Goal: Information Seeking & Learning: Learn about a topic

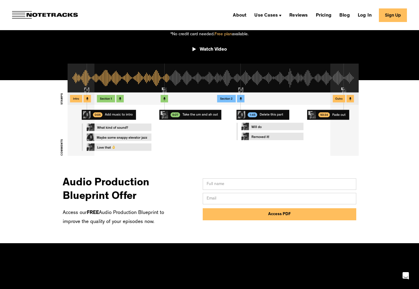
scroll to position [171, 0]
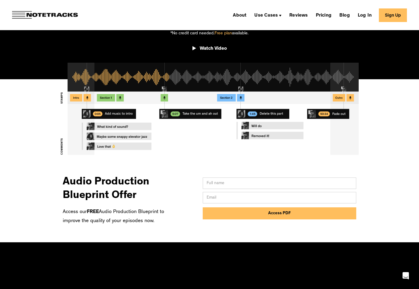
click at [119, 194] on h3 "Audio Production Blueprint Offer" at bounding box center [117, 186] width 109 height 33
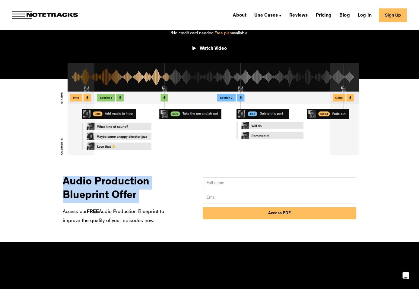
click at [119, 194] on h3 "Audio Production Blueprint Offer" at bounding box center [117, 186] width 109 height 33
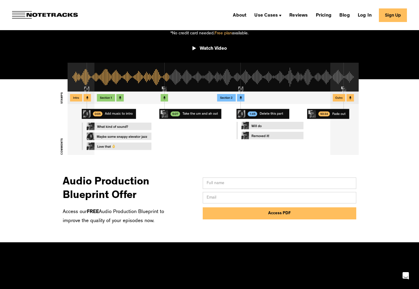
click at [119, 194] on h3 "Audio Production Blueprint Offer" at bounding box center [117, 186] width 109 height 33
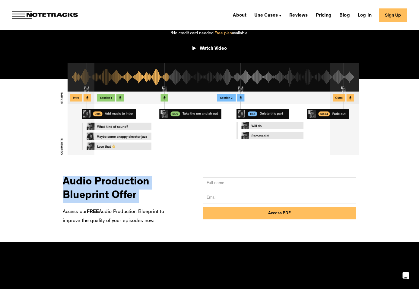
click at [119, 194] on h3 "Audio Production Blueprint Offer" at bounding box center [117, 186] width 109 height 33
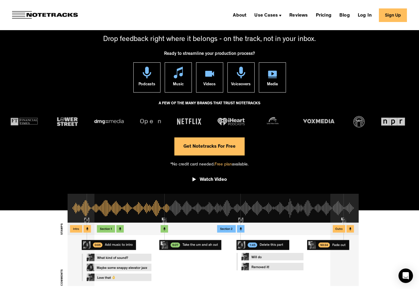
scroll to position [0, 0]
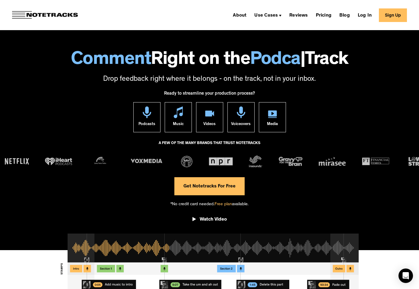
click at [218, 204] on span "Free plan" at bounding box center [222, 204] width 17 height 5
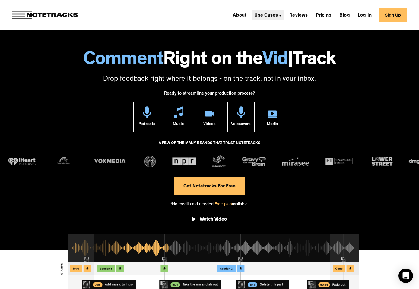
click at [275, 16] on div "Use Cases" at bounding box center [266, 15] width 24 height 5
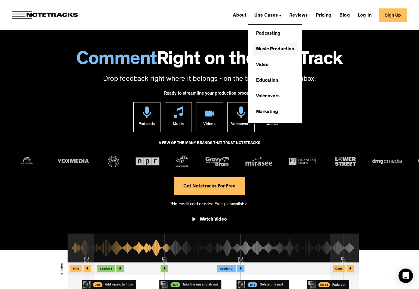
click at [268, 48] on link "Music Production" at bounding box center [275, 49] width 44 height 12
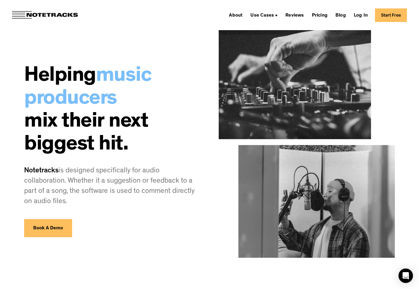
scroll to position [5, 0]
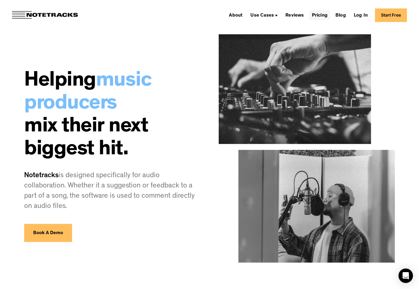
click at [321, 17] on link "Pricing" at bounding box center [319, 15] width 20 height 10
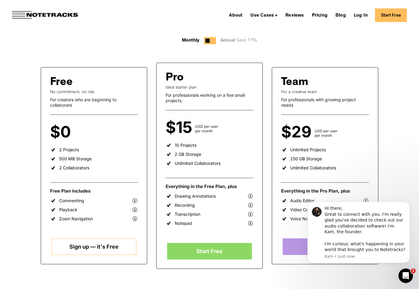
click at [181, 144] on div "10 Projects" at bounding box center [185, 145] width 22 height 5
click at [66, 156] on div "500 MB Storage" at bounding box center [75, 158] width 33 height 5
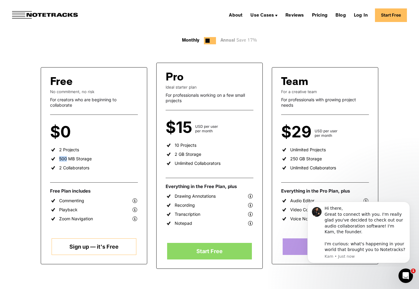
click at [66, 156] on div "500 MB Storage" at bounding box center [75, 158] width 33 height 5
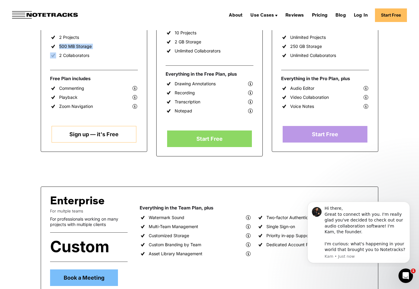
scroll to position [186, 0]
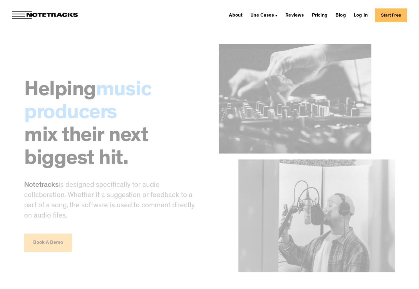
scroll to position [5, 0]
